Goal: Information Seeking & Learning: Find specific fact

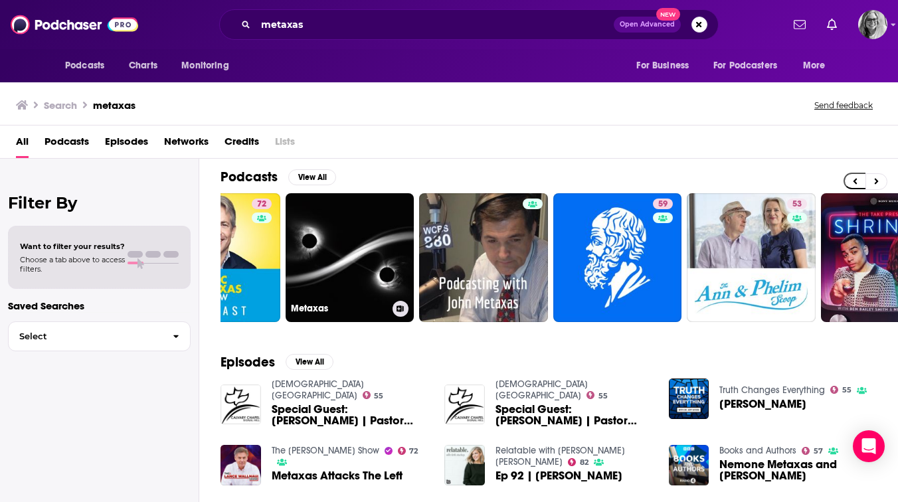
scroll to position [0, 76]
click at [287, 24] on input "metaxas" at bounding box center [435, 24] width 358 height 21
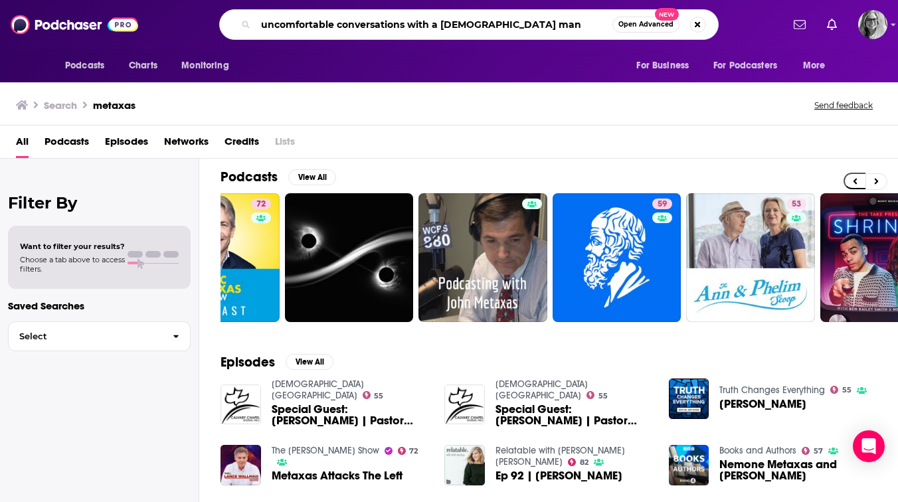
type input "uncomfortable conversations with a [DEMOGRAPHIC_DATA] man"
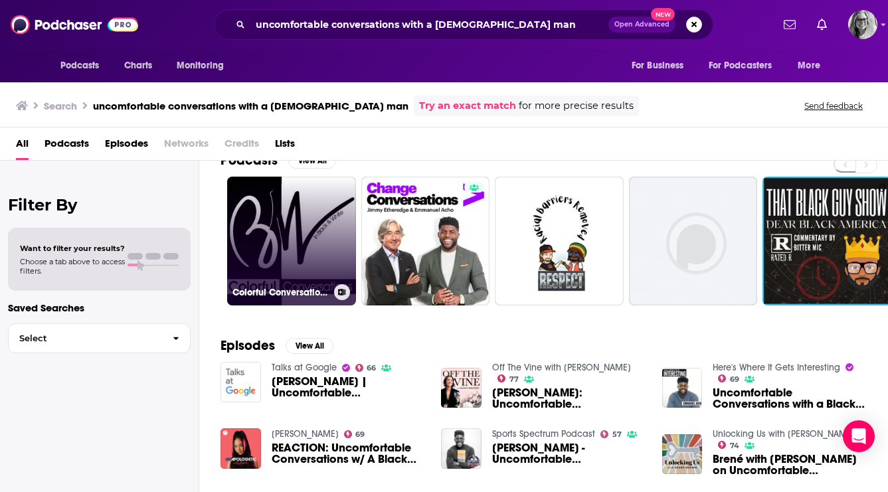
scroll to position [31, 0]
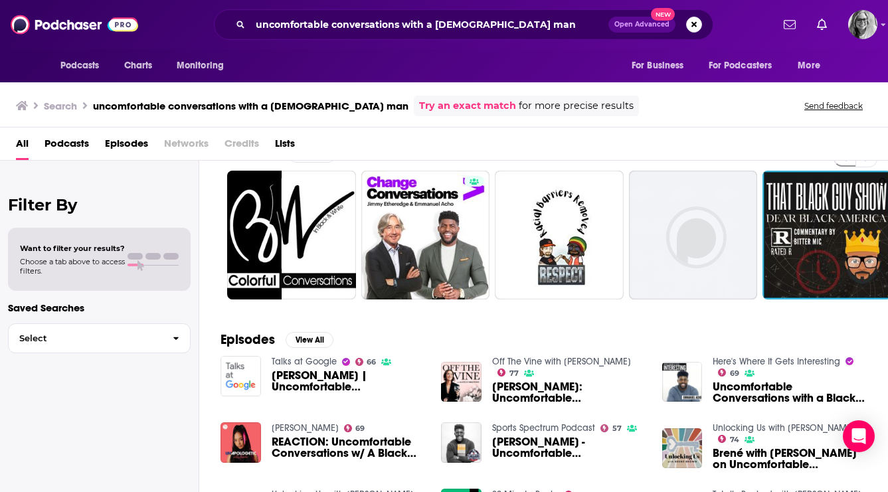
click at [61, 144] on span "Podcasts" at bounding box center [66, 146] width 44 height 27
